Goal: Information Seeking & Learning: Learn about a topic

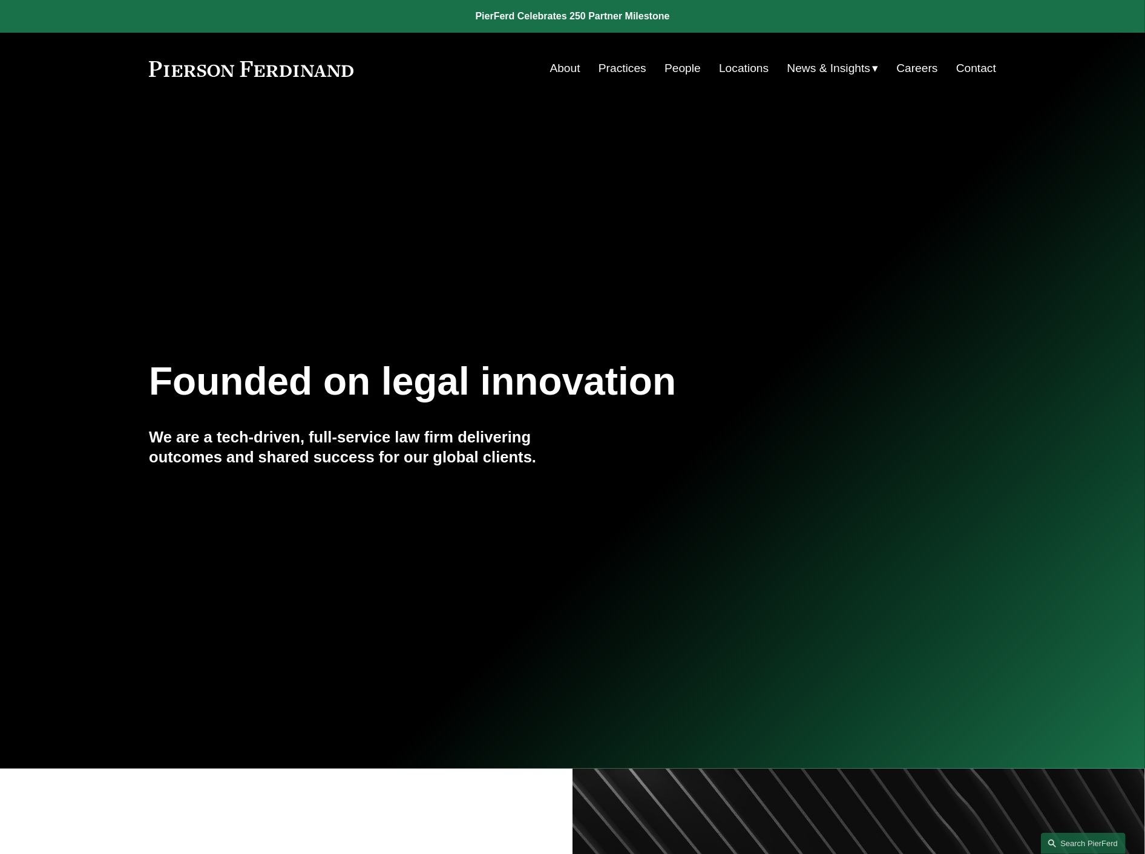
click at [668, 68] on link "People" at bounding box center [683, 68] width 36 height 23
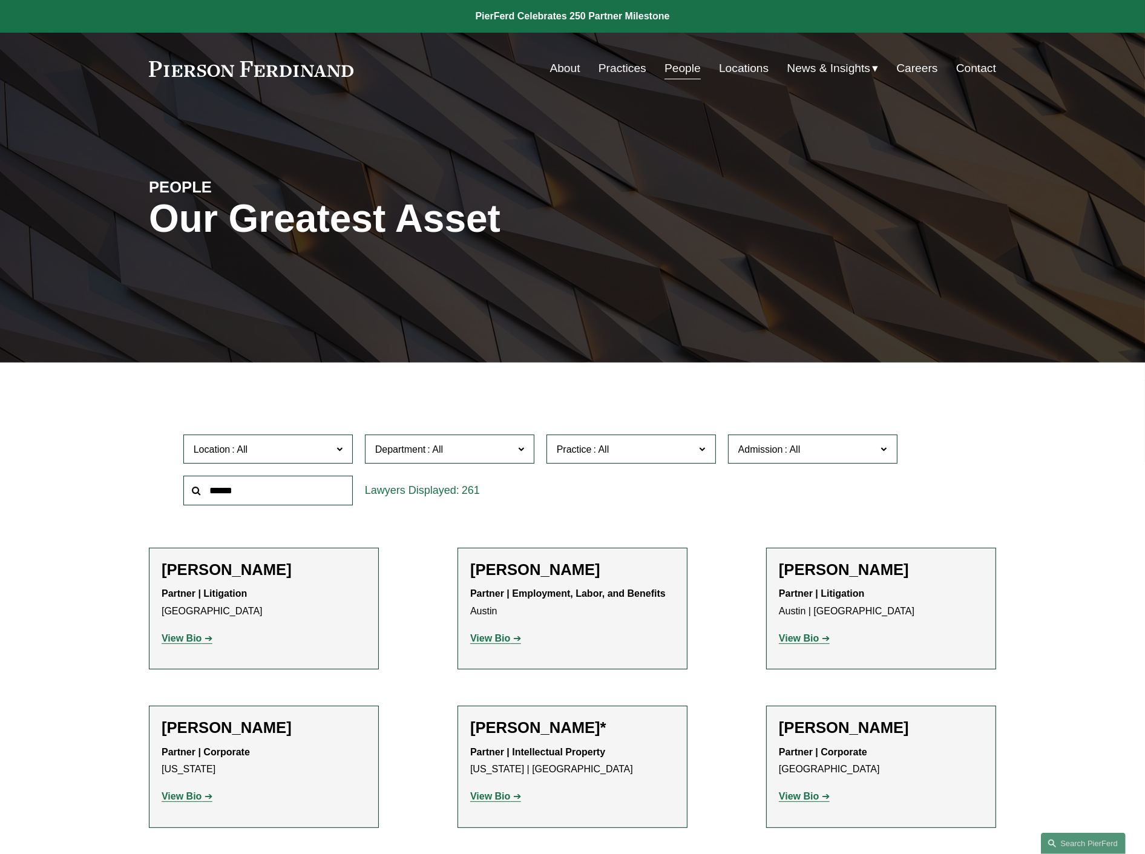
click at [297, 504] on input "text" at bounding box center [268, 491] width 170 height 30
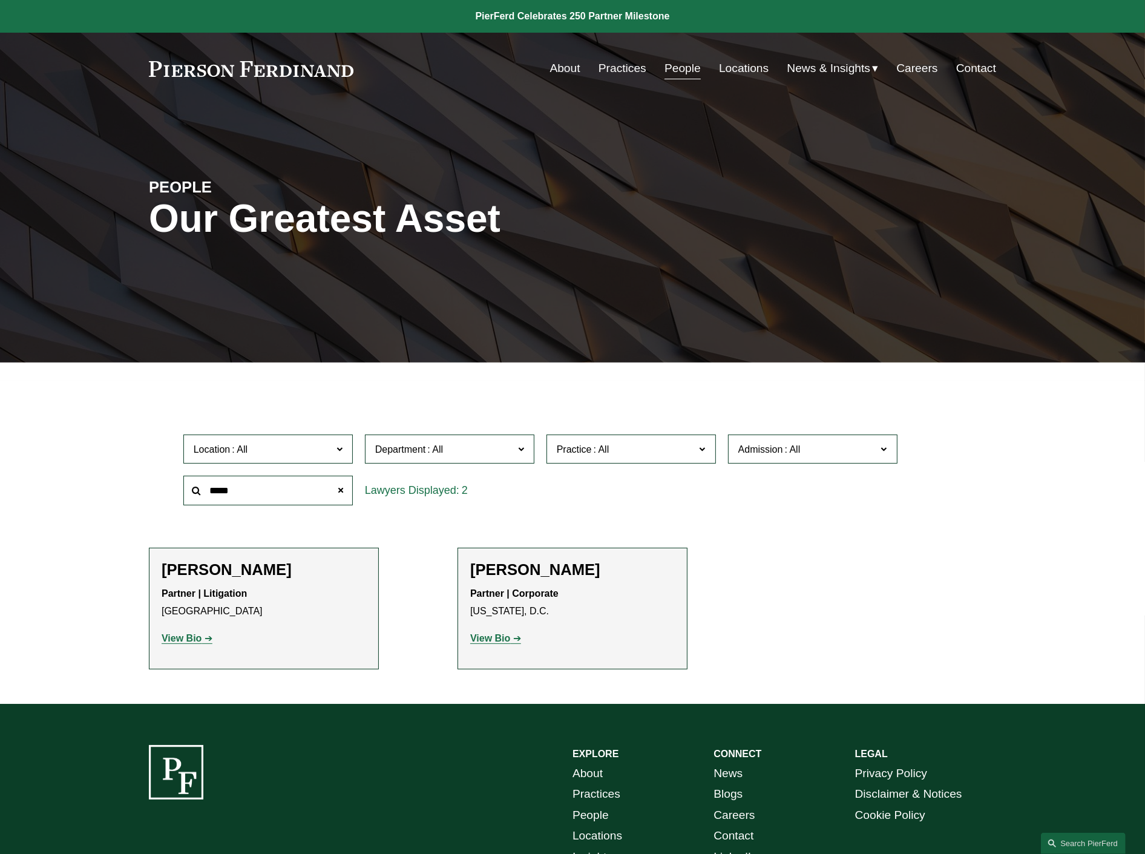
type input "*****"
click at [185, 642] on strong "View Bio" at bounding box center [182, 638] width 40 height 10
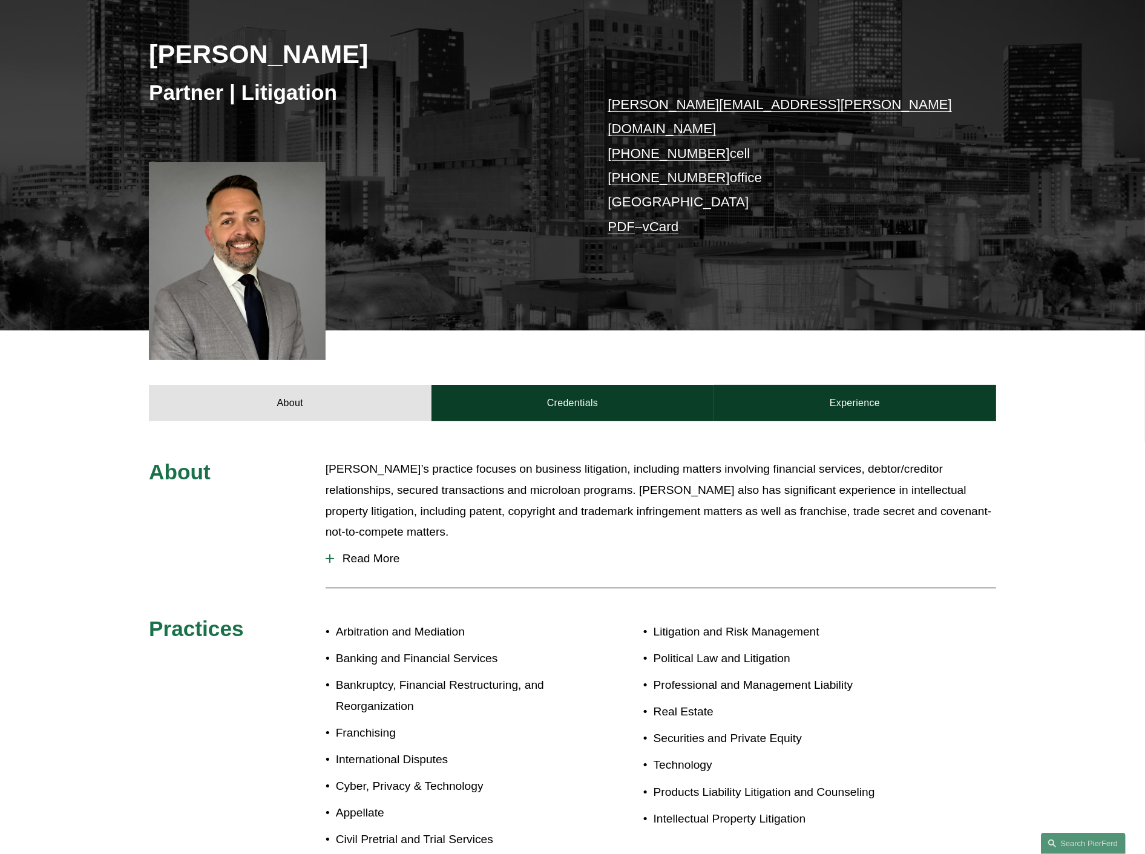
scroll to position [202, 0]
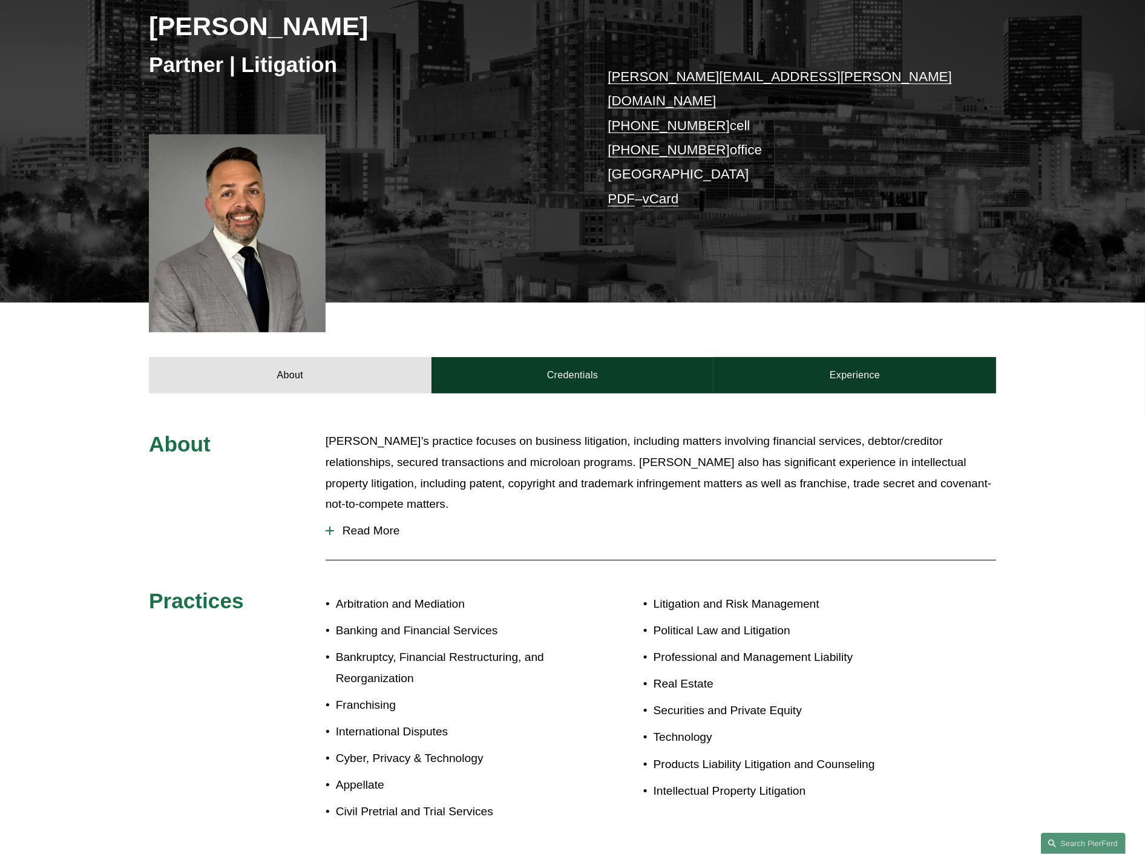
click at [381, 524] on span "Read More" at bounding box center [665, 530] width 662 height 13
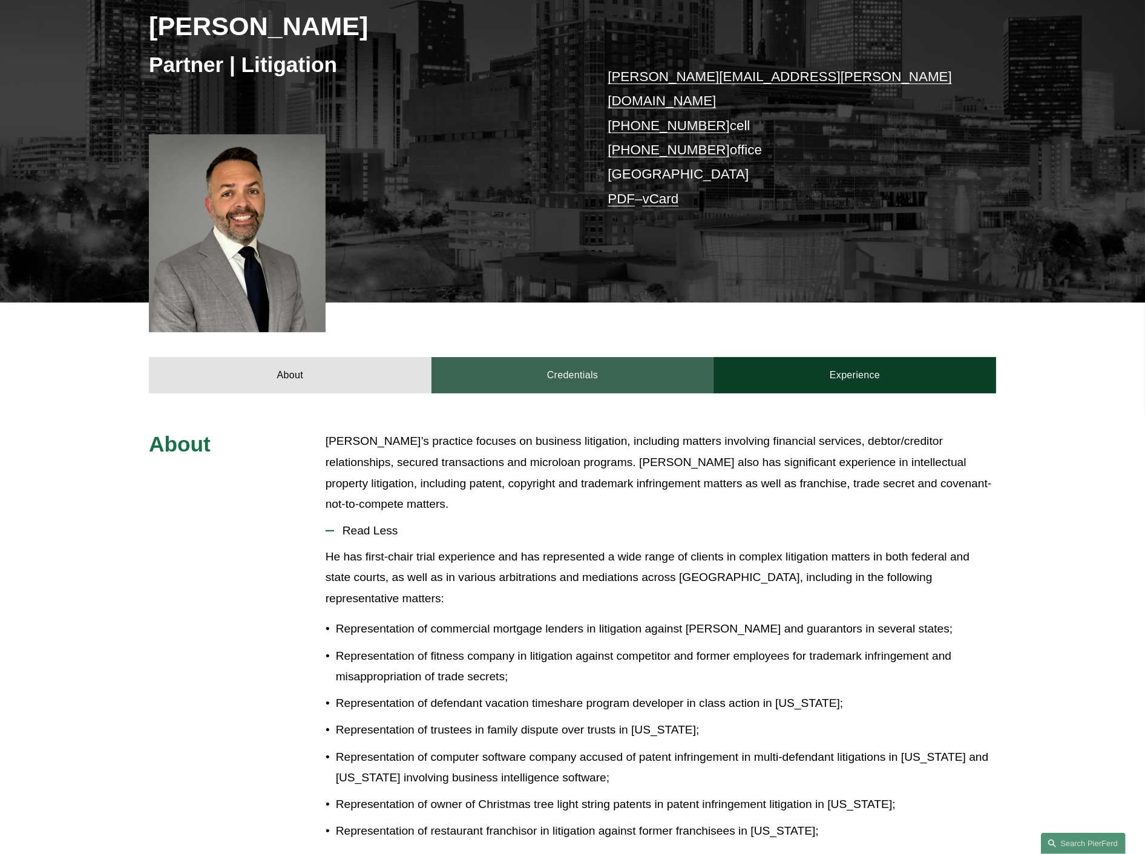
click at [563, 357] on link "Credentials" at bounding box center [573, 375] width 283 height 36
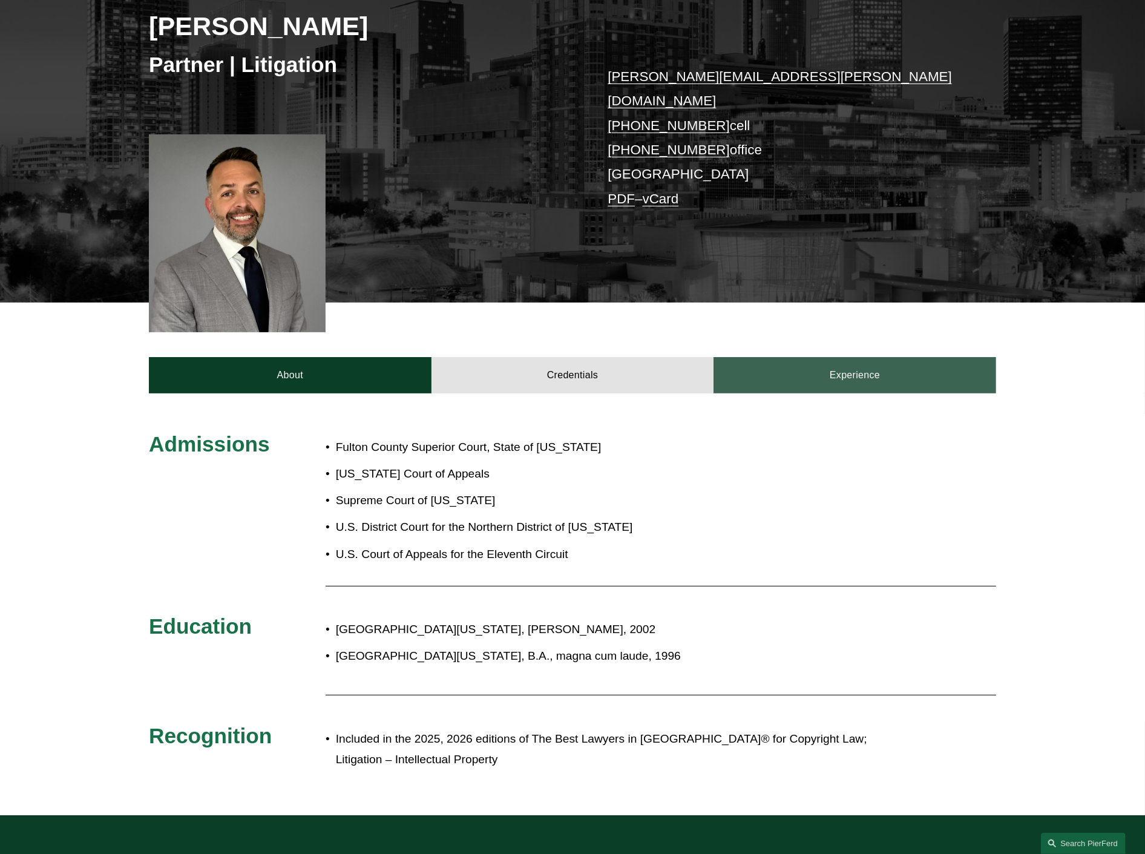
click at [858, 357] on link "Experience" at bounding box center [855, 375] width 283 height 36
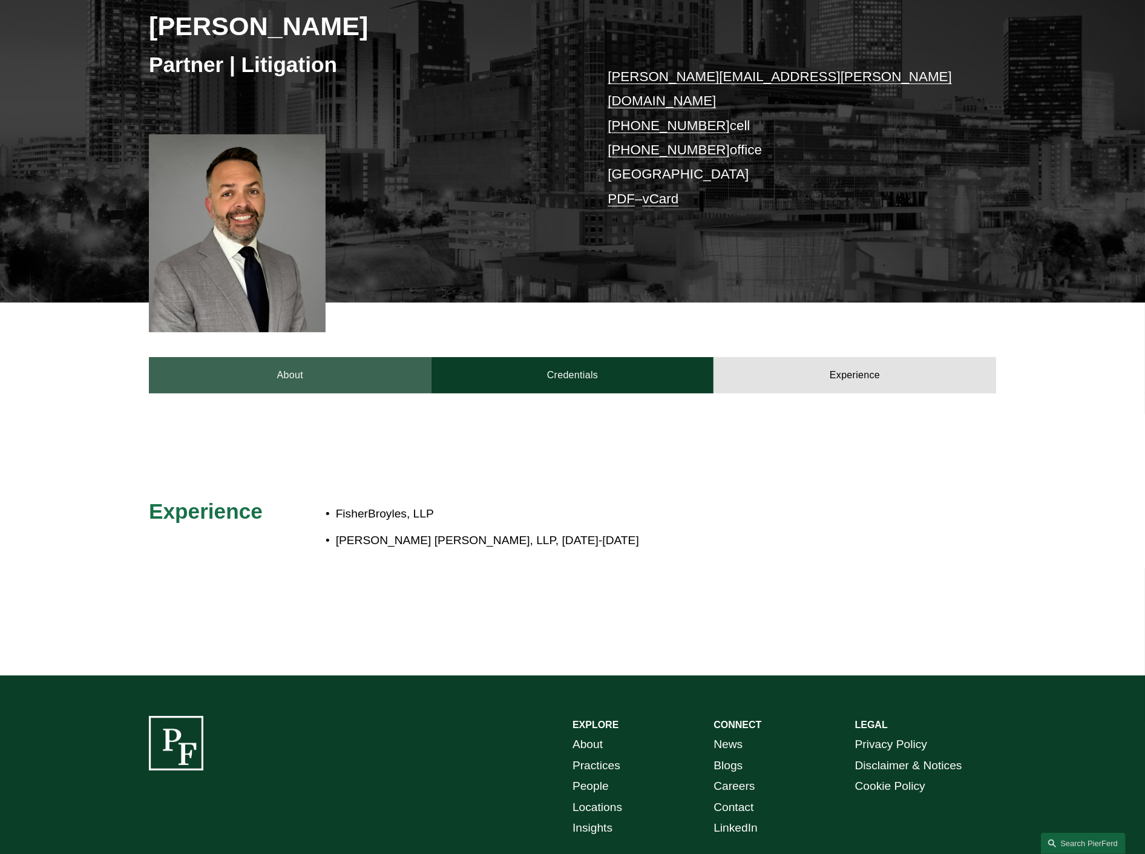
click at [350, 360] on link "About" at bounding box center [290, 375] width 283 height 36
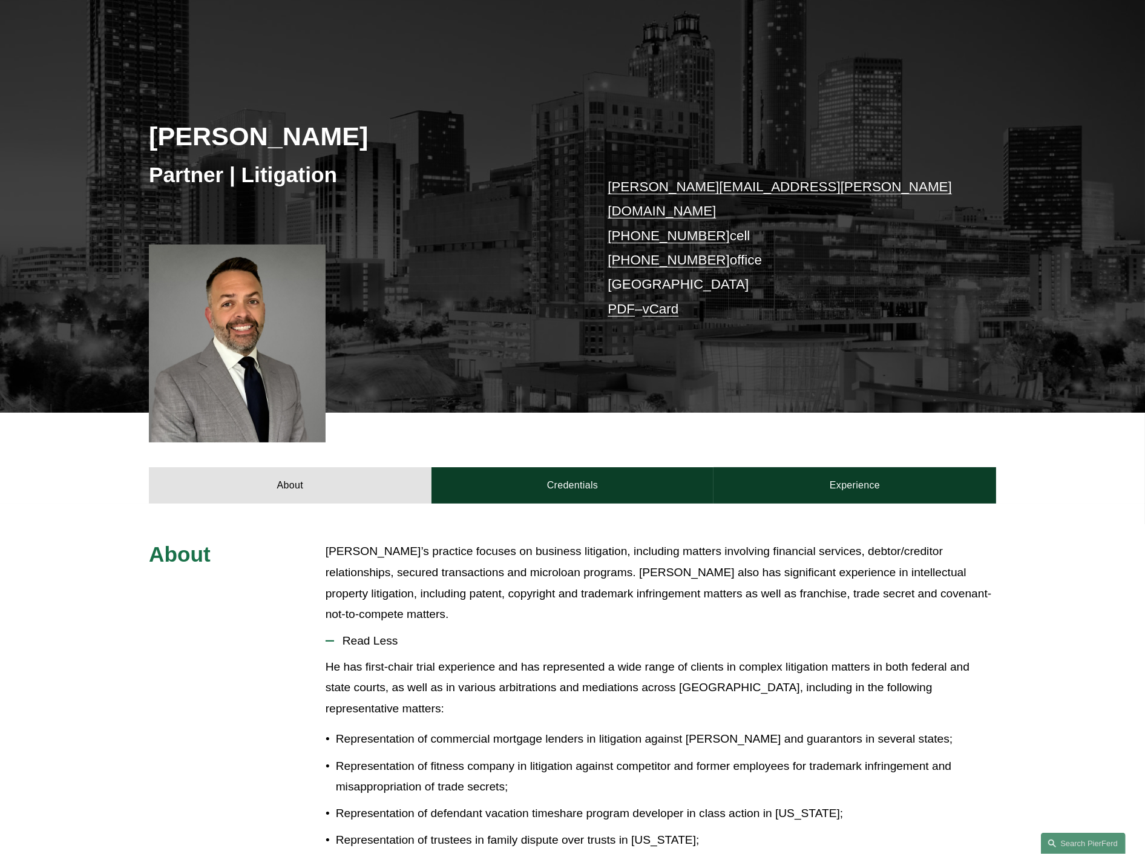
scroll to position [0, 0]
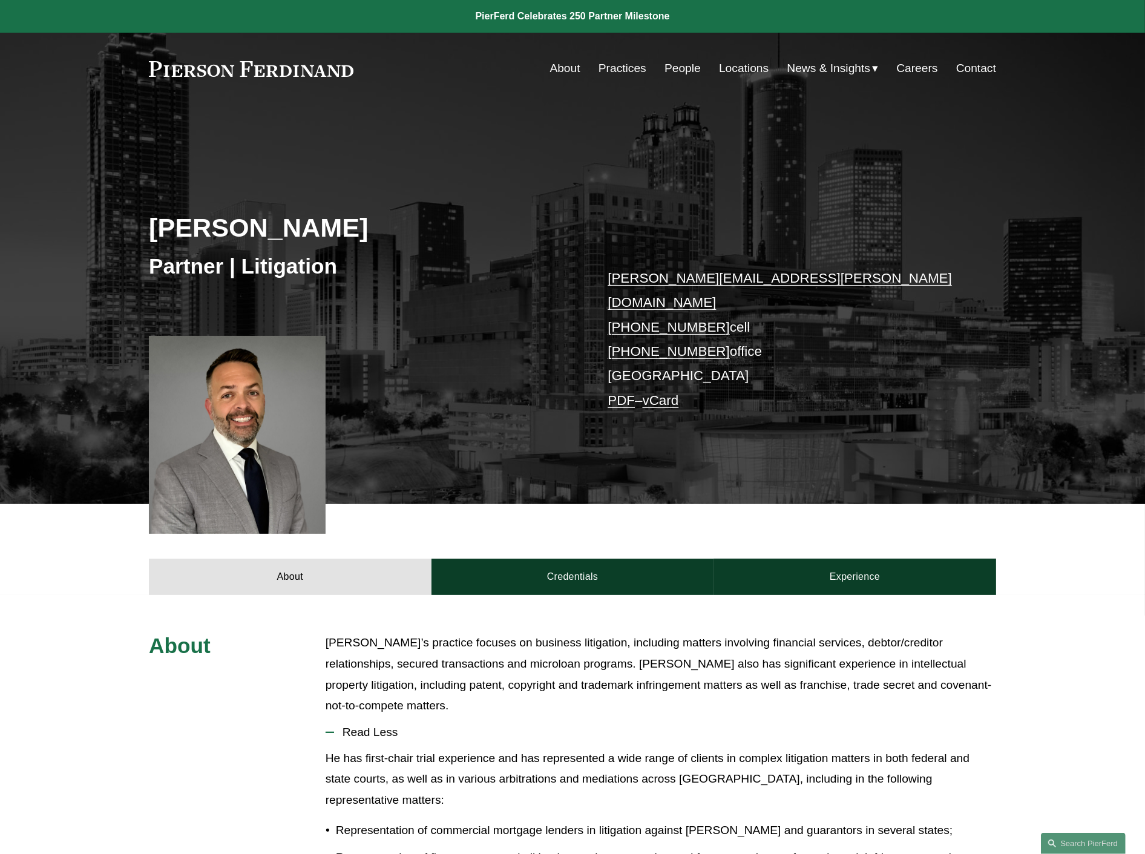
click at [676, 65] on link "People" at bounding box center [683, 68] width 36 height 23
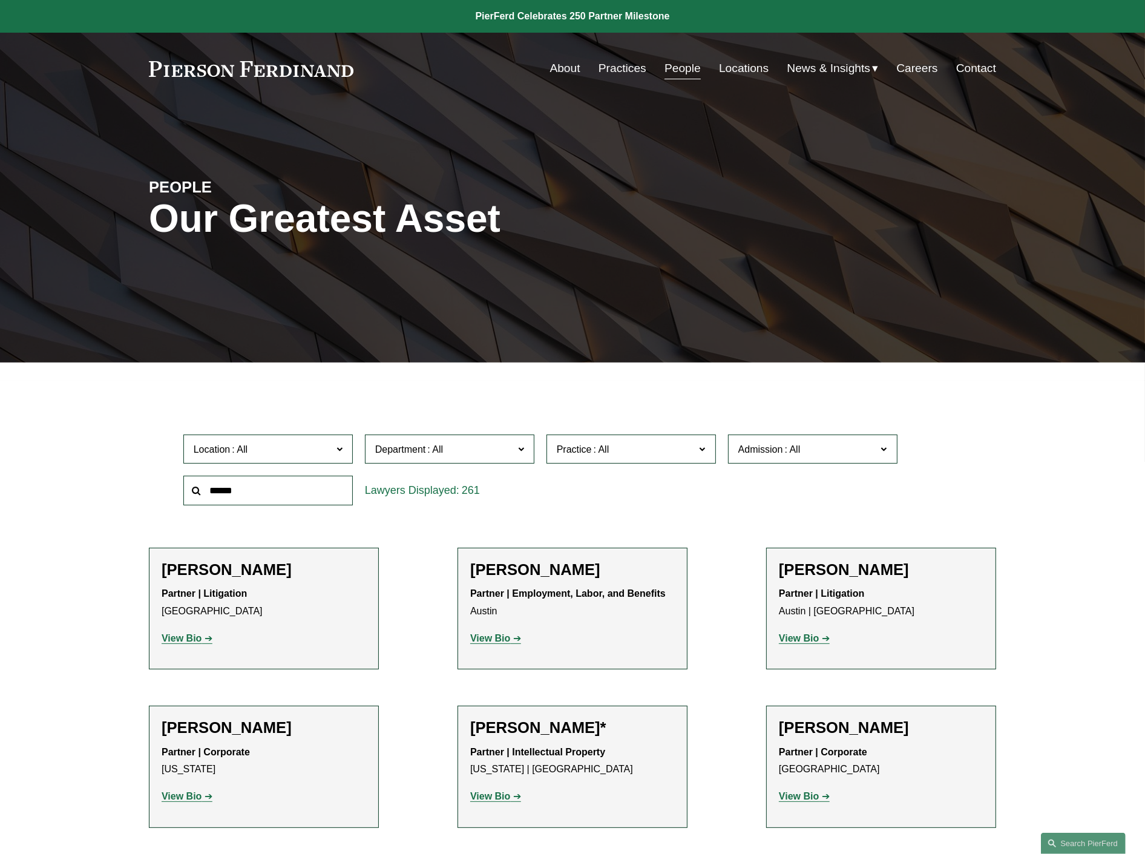
click at [280, 499] on input "text" at bounding box center [268, 491] width 170 height 30
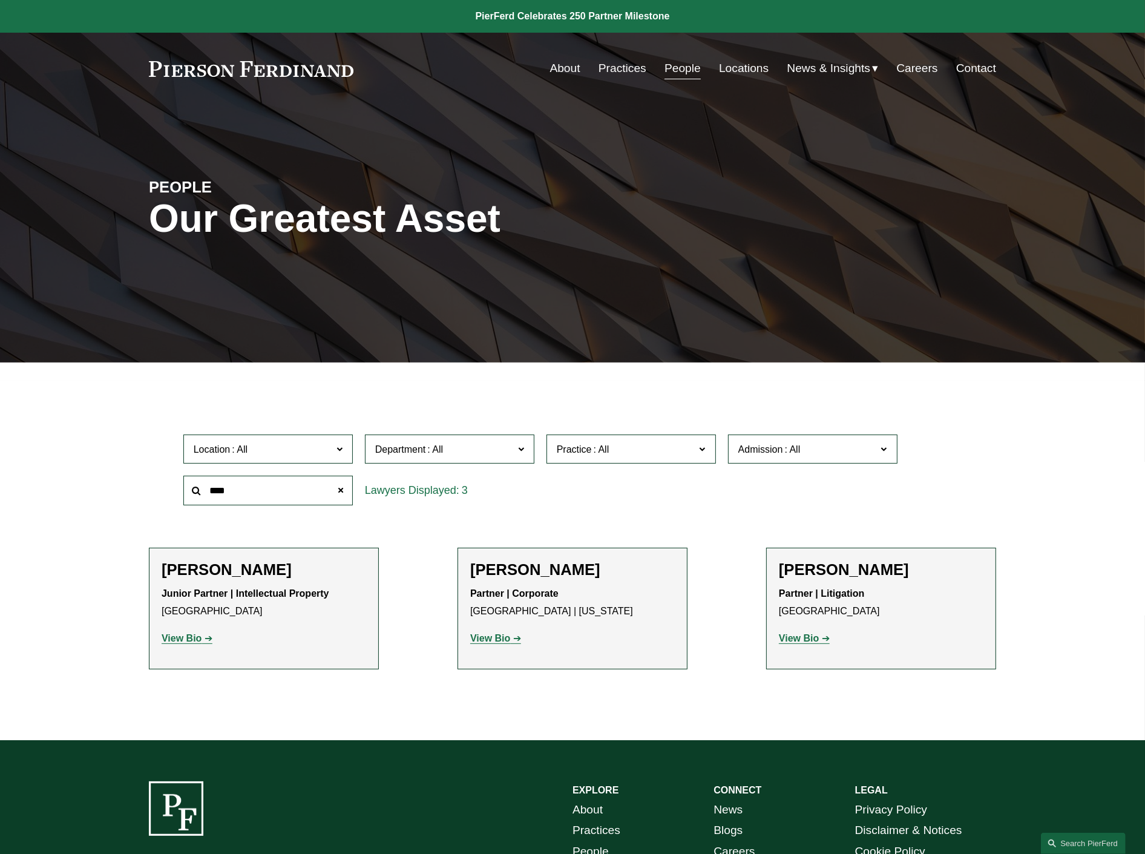
type input "****"
click at [812, 563] on h2 "Kenneth Thompson" at bounding box center [881, 570] width 205 height 19
click at [818, 640] on strong "View Bio" at bounding box center [799, 638] width 40 height 10
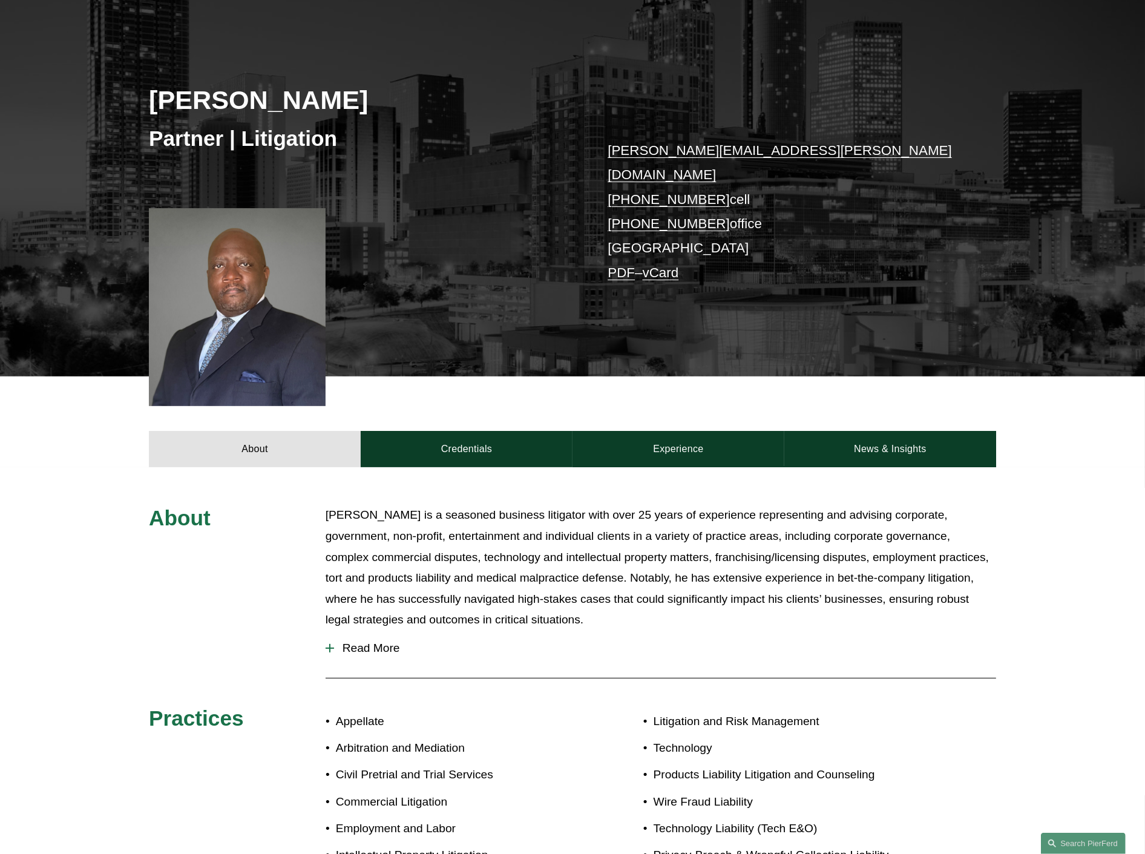
scroll to position [134, 0]
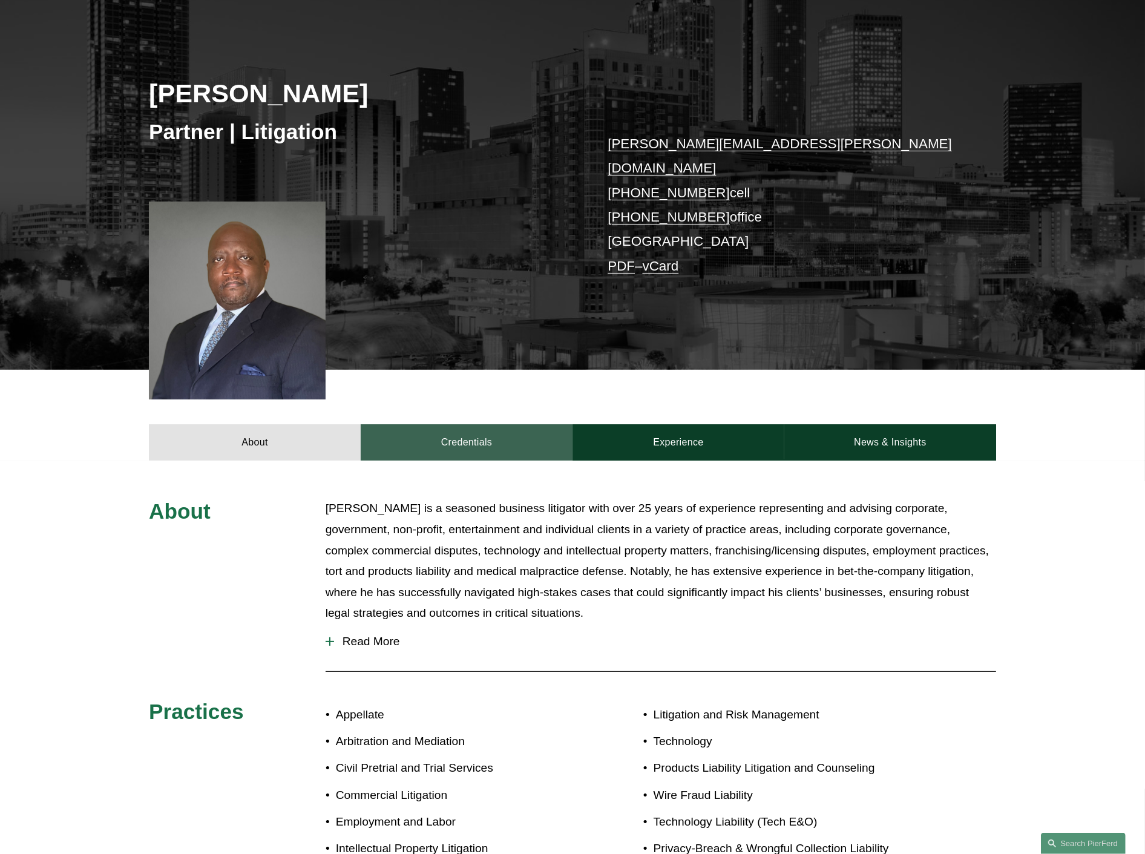
click at [519, 424] on link "Credentials" at bounding box center [467, 442] width 212 height 36
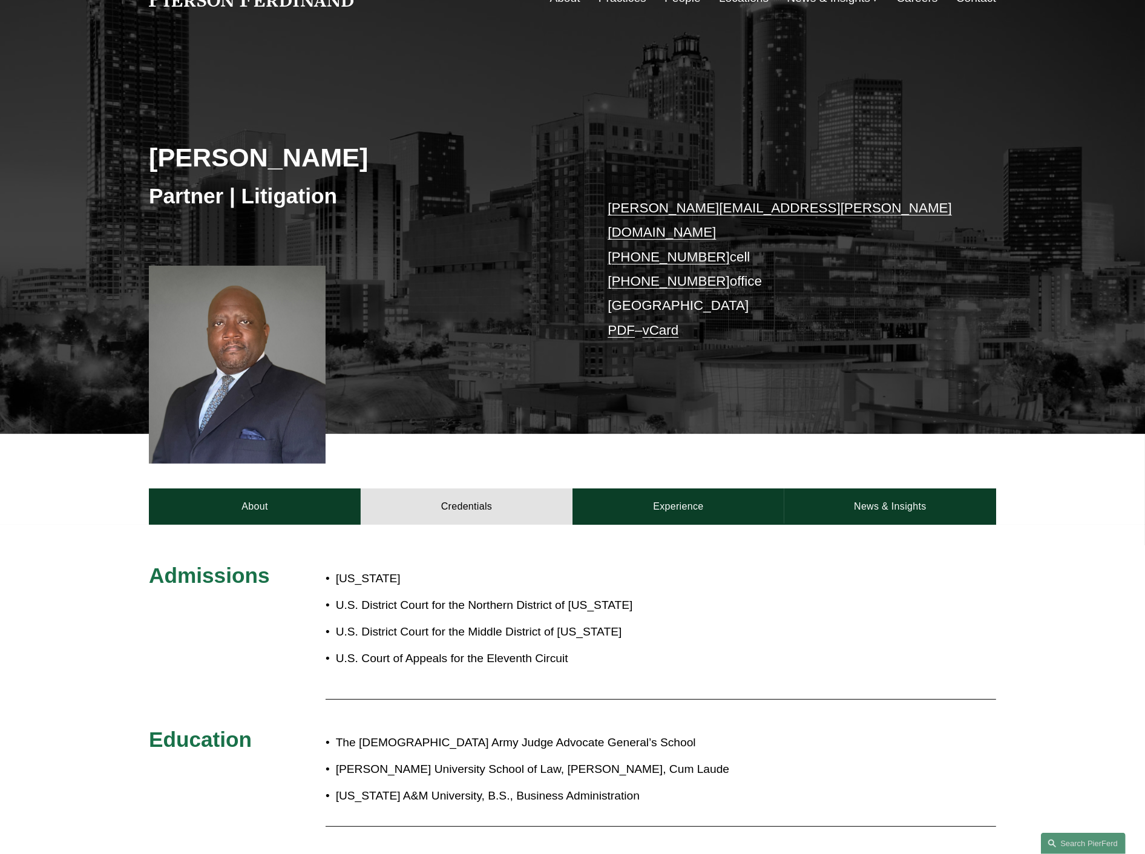
scroll to position [67, 0]
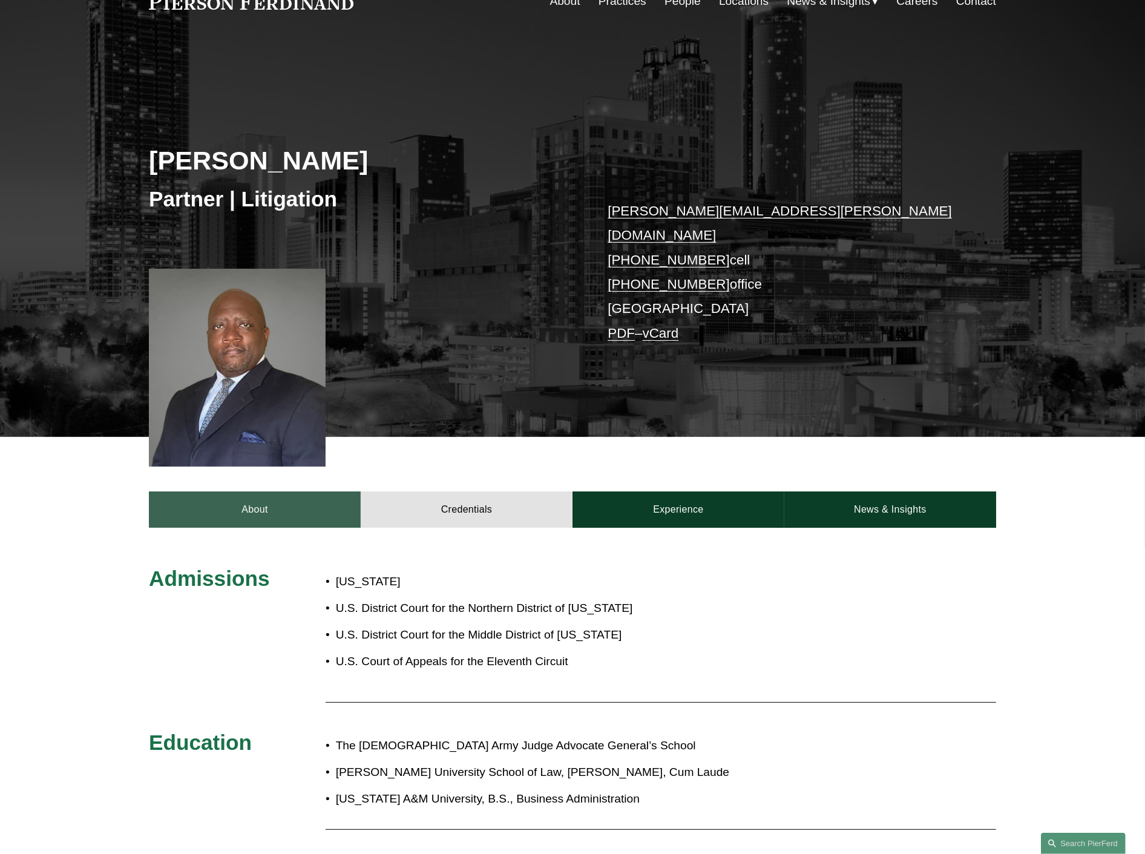
click at [288, 495] on link "About" at bounding box center [255, 510] width 212 height 36
